Goal: Transaction & Acquisition: Purchase product/service

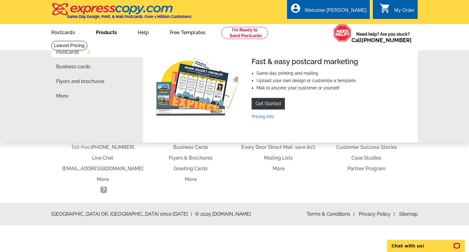
click at [115, 32] on link "Products" at bounding box center [106, 32] width 41 height 14
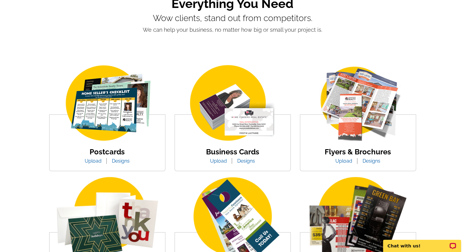
scroll to position [61, 0]
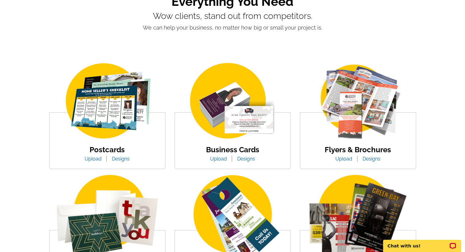
click at [375, 91] on img at bounding box center [358, 101] width 104 height 80
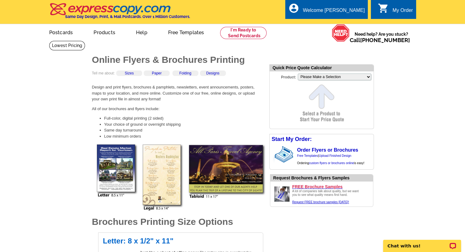
scroll to position [31, 0]
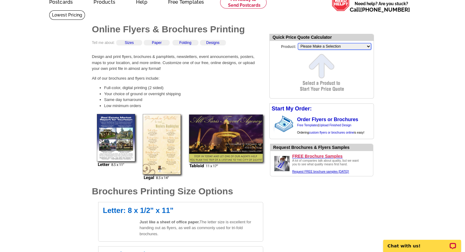
click at [343, 49] on select "Please Make a Selection Jumbo Postcard (5.5" x 8.5") Regular Postcard (4.25" x …" at bounding box center [334, 46] width 73 height 7
select select "6"
click at [298, 43] on select "Please Make a Selection Jumbo Postcard (5.5" x 8.5") Regular Postcard (4.25" x …" at bounding box center [334, 46] width 73 height 7
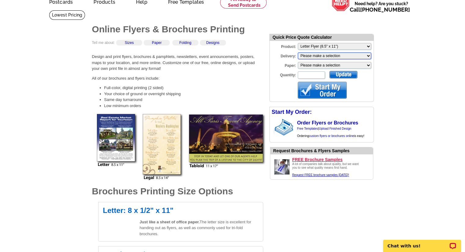
click at [325, 55] on select "Please make a selection Print + Address+USPS First Class Print-Only+Shipped To …" at bounding box center [334, 56] width 73 height 7
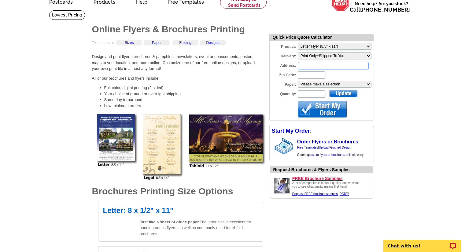
click at [325, 66] on input "Address:" at bounding box center [333, 65] width 71 height 7
type input "200 Parkview Ln"
type input "45314"
click at [329, 85] on select "Please make a selection Uncoated Heavy Card Stock Uncoated Cover Stock Regular …" at bounding box center [334, 84] width 73 height 7
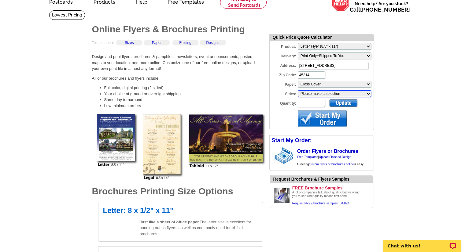
click at [324, 93] on select "Please make a selection One sided, color Two sided, color + B/W Two sided, full…" at bounding box center [334, 93] width 73 height 7
select select "3"
click at [298, 91] on select "Please make a selection One sided, color Two sided, color + B/W Two sided, full…" at bounding box center [334, 93] width 73 height 7
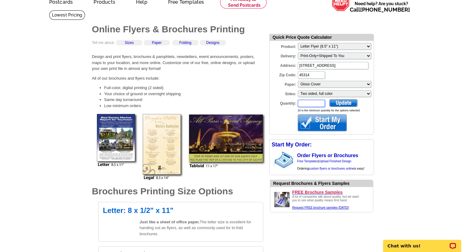
click at [313, 103] on input "Quantity:" at bounding box center [311, 103] width 27 height 7
type input "100"
click at [327, 121] on div at bounding box center [322, 123] width 49 height 17
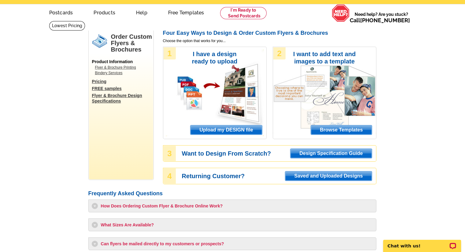
scroll to position [31, 0]
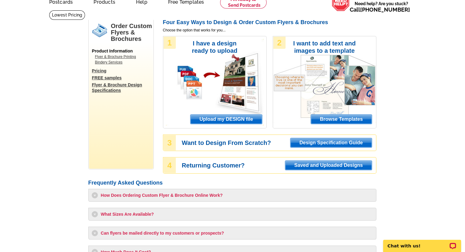
click at [224, 119] on span "Upload my DESIGN file" at bounding box center [225, 119] width 71 height 9
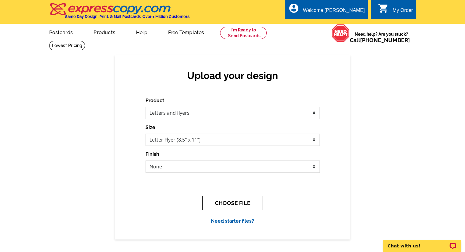
click at [230, 203] on button "CHOOSE FILE" at bounding box center [232, 203] width 60 height 14
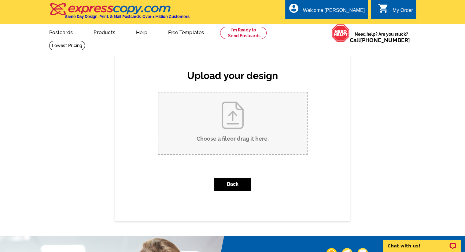
click at [241, 121] on input "Choose a file or drag it here ." at bounding box center [232, 124] width 148 height 62
type input "C:\fakepath\[PERSON_NAME] & [GEOGRAPHIC_DATA] (7).pdf"
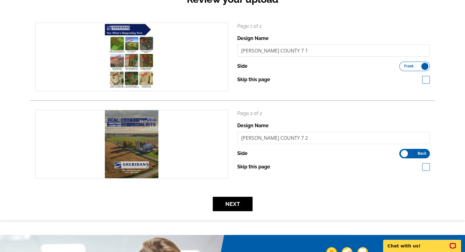
scroll to position [92, 0]
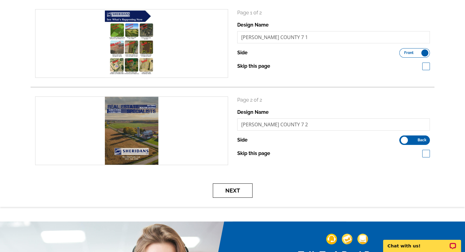
click at [228, 193] on button "Next" at bounding box center [233, 191] width 40 height 14
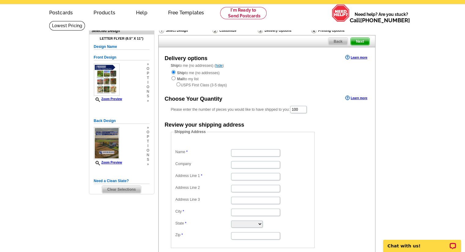
scroll to position [31, 0]
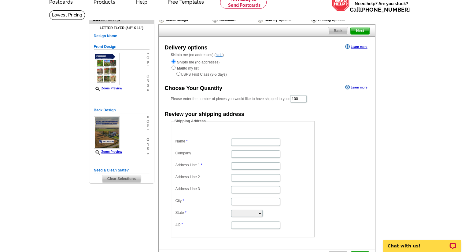
click at [266, 150] on dd at bounding box center [242, 153] width 137 height 9
click at [265, 144] on input "Name" at bounding box center [255, 142] width 49 height 7
type input "Kelsey Rader"
type input "Sheridans LLC"
type input "200 Parkview Ln"
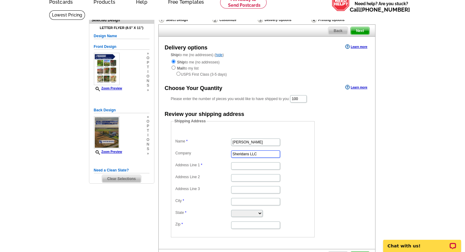
type input "Cedarville"
select select "OH"
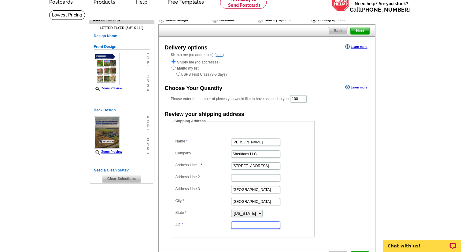
type input "45314"
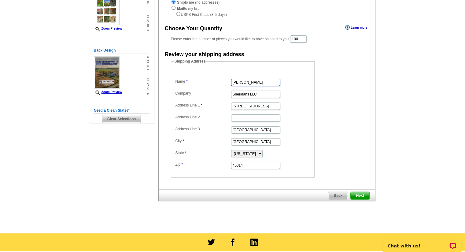
scroll to position [92, 0]
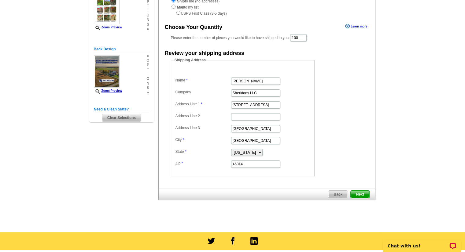
click at [364, 194] on span "Next" at bounding box center [359, 194] width 18 height 7
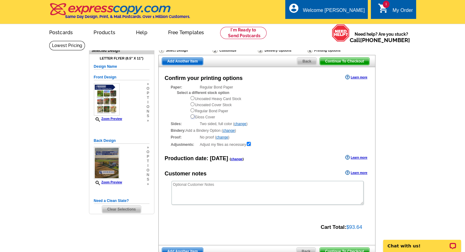
click at [192, 119] on input "radio" at bounding box center [192, 117] width 4 height 4
radio input "true"
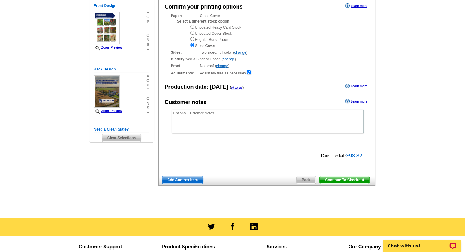
scroll to position [61, 0]
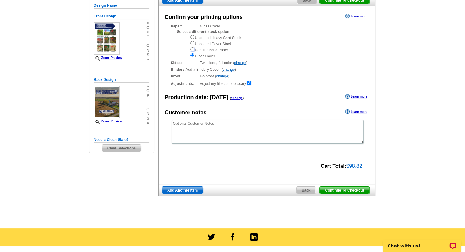
click at [192, 49] on input "radio" at bounding box center [192, 49] width 4 height 4
radio input "true"
click at [192, 57] on input "radio" at bounding box center [192, 55] width 4 height 4
radio input "true"
click at [343, 190] on span "Continue To Checkout" at bounding box center [344, 190] width 49 height 7
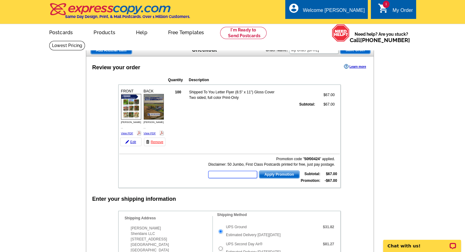
click at [229, 173] on input "text" at bounding box center [232, 174] width 49 height 7
type input "GROW0925"
click at [278, 173] on span "Apply Promotion" at bounding box center [279, 174] width 40 height 7
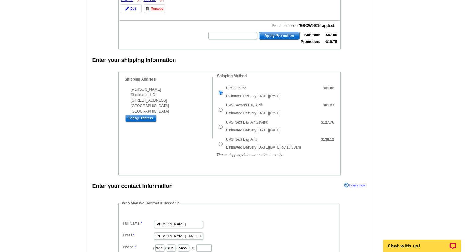
scroll to position [122, 0]
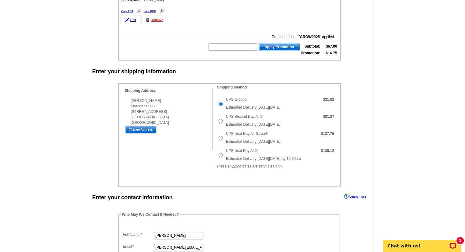
click at [220, 120] on input "UPS Second Day Air®" at bounding box center [220, 121] width 4 height 4
radio input "true"
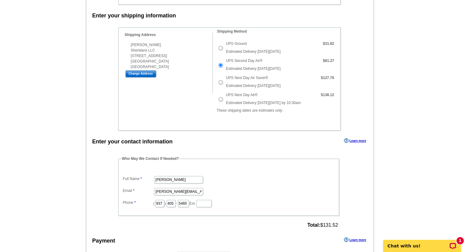
scroll to position [183, 0]
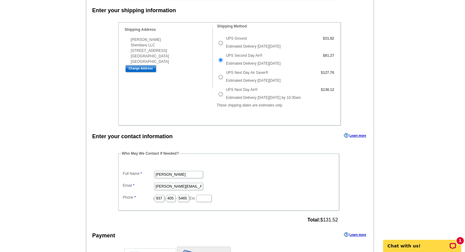
drag, startPoint x: 328, startPoint y: 202, endPoint x: 324, endPoint y: 207, distance: 6.1
drag, startPoint x: 324, startPoint y: 207, endPoint x: 328, endPoint y: 221, distance: 15.1
click at [328, 221] on div "Total: $131.52" at bounding box center [322, 220] width 34 height 9
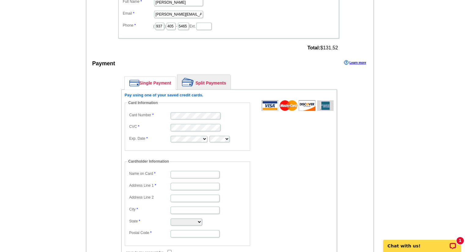
scroll to position [367, 0]
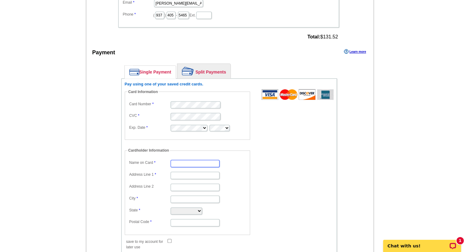
click at [193, 161] on input "Name on Card" at bounding box center [194, 163] width 49 height 7
type input "[PERSON_NAME]"
click at [192, 176] on input "Address Line 1" at bounding box center [194, 175] width 49 height 7
type input "[STREET_ADDRESS]"
type input "[GEOGRAPHIC_DATA]"
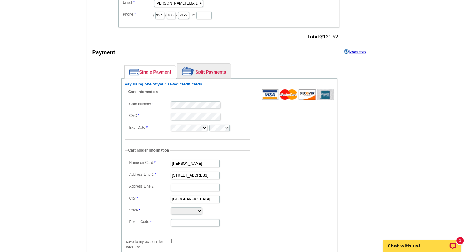
select select "OH"
type input "45314"
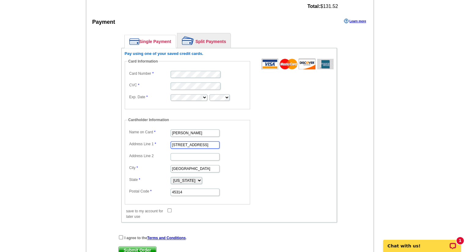
scroll to position [428, 0]
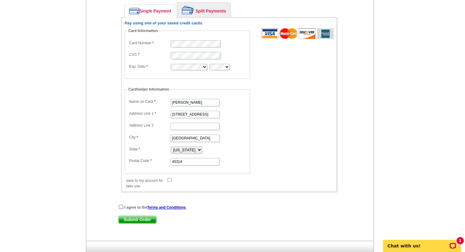
click at [121, 205] on input "checkbox" at bounding box center [121, 207] width 4 height 4
checkbox input "true"
drag, startPoint x: 139, startPoint y: 217, endPoint x: 128, endPoint y: 217, distance: 11.6
click at [128, 217] on span "Submit Order" at bounding box center [138, 219] width 38 height 7
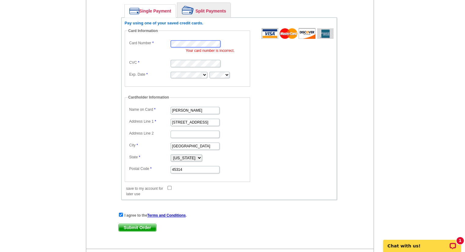
click at [104, 31] on div "Enter your contact information Learn more Who May We Contact If Needed? Full Na…" at bounding box center [229, 68] width 287 height 362
click at [234, 48] on li "Your card number is incorrect." at bounding box center [216, 50] width 61 height 5
click at [142, 225] on span "Submit Order" at bounding box center [138, 227] width 38 height 7
click at [143, 224] on span "Submit Order" at bounding box center [138, 227] width 38 height 7
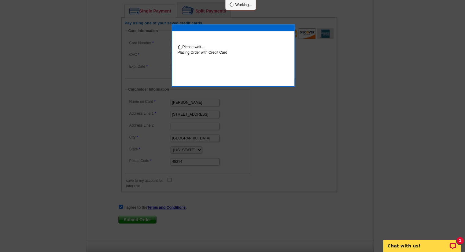
scroll to position [458, 0]
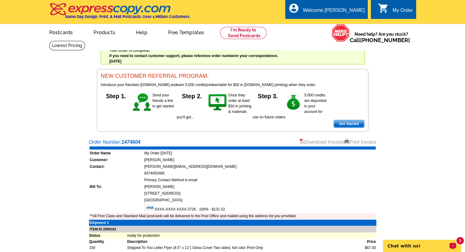
click at [444, 245] on p "Chat with us!" at bounding box center [417, 246] width 60 height 5
click at [436, 102] on div "Welcome back [PERSON_NAME] My Account Logout local_phone Same Day Design, Print…" at bounding box center [232, 66] width 465 height 132
